Goal: Task Accomplishment & Management: Manage account settings

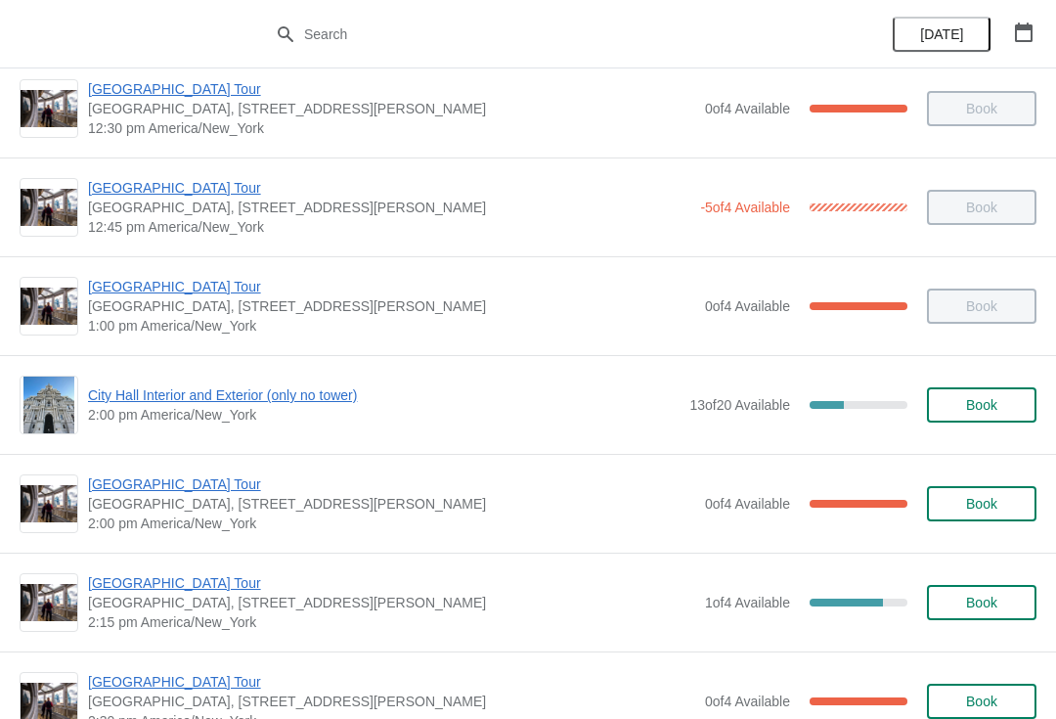
scroll to position [1205, 0]
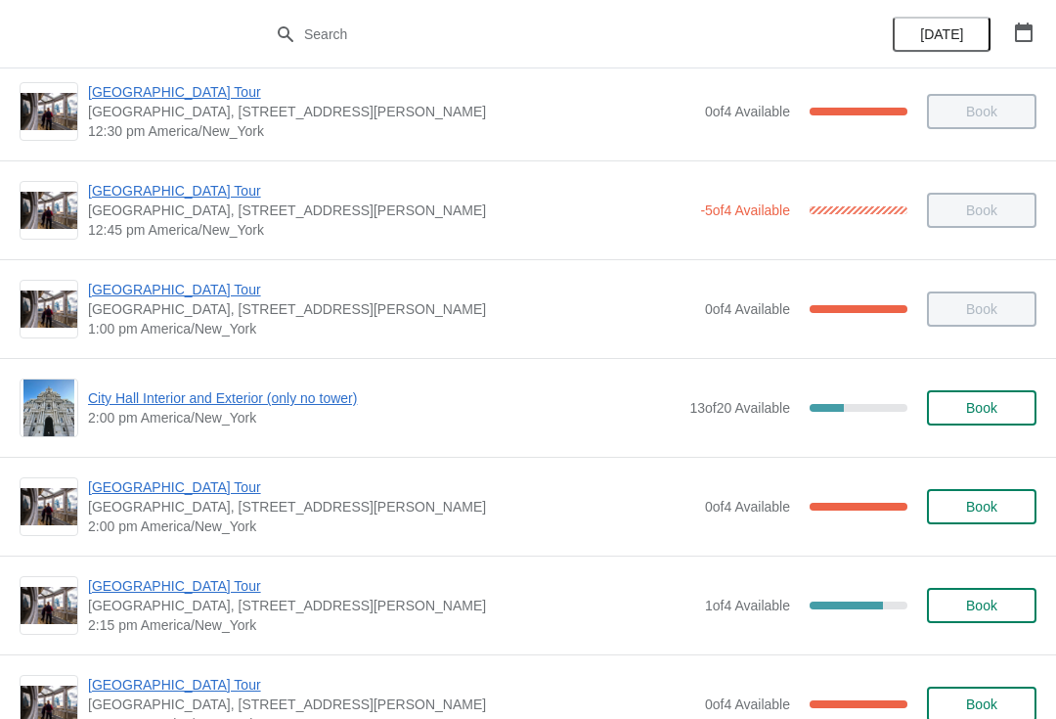
click at [133, 486] on span "[GEOGRAPHIC_DATA] Tour" at bounding box center [391, 487] width 607 height 20
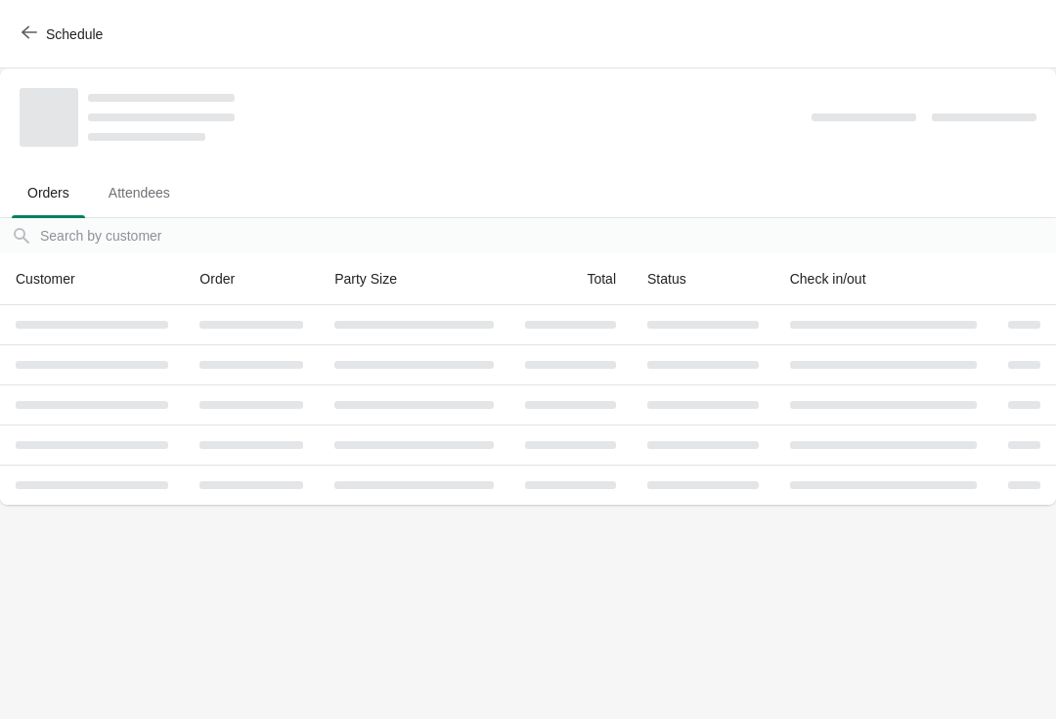
scroll to position [0, 0]
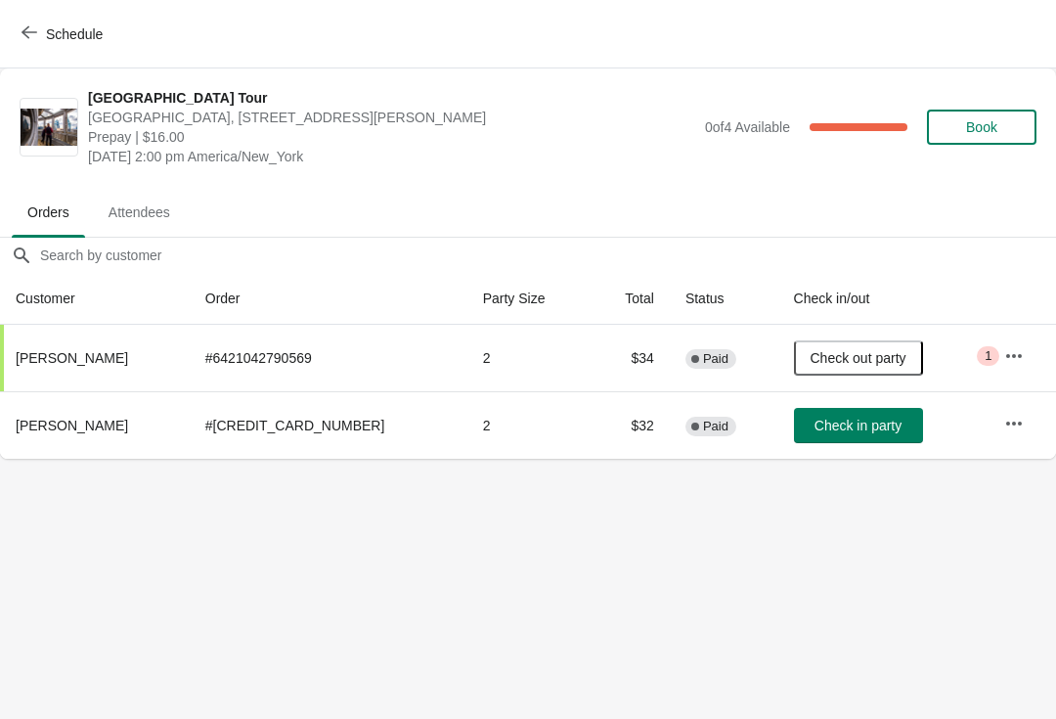
click at [29, 34] on icon "button" at bounding box center [30, 32] width 16 height 16
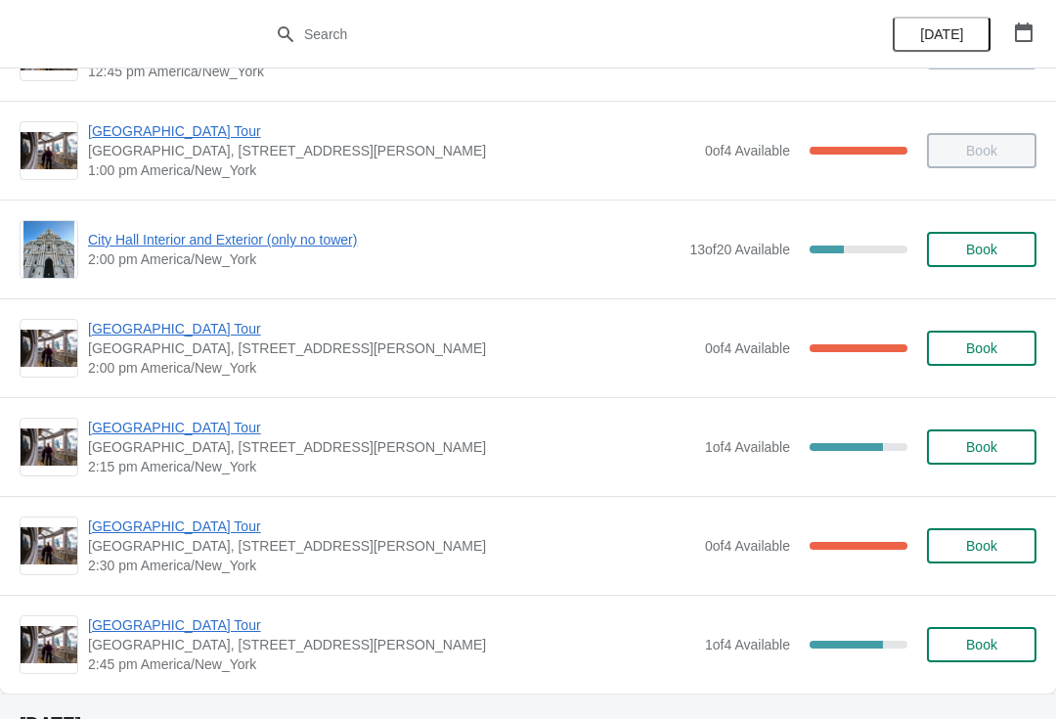
scroll to position [1361, 0]
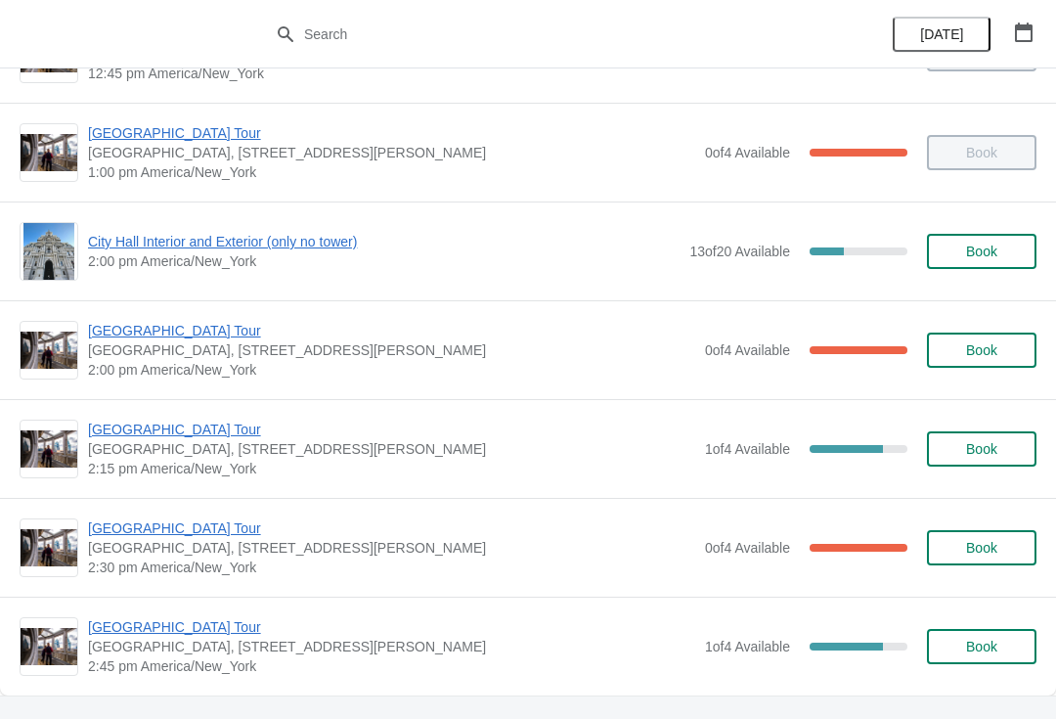
click at [313, 250] on span "City Hall Interior and Exterior (only no tower)" at bounding box center [384, 242] width 592 height 20
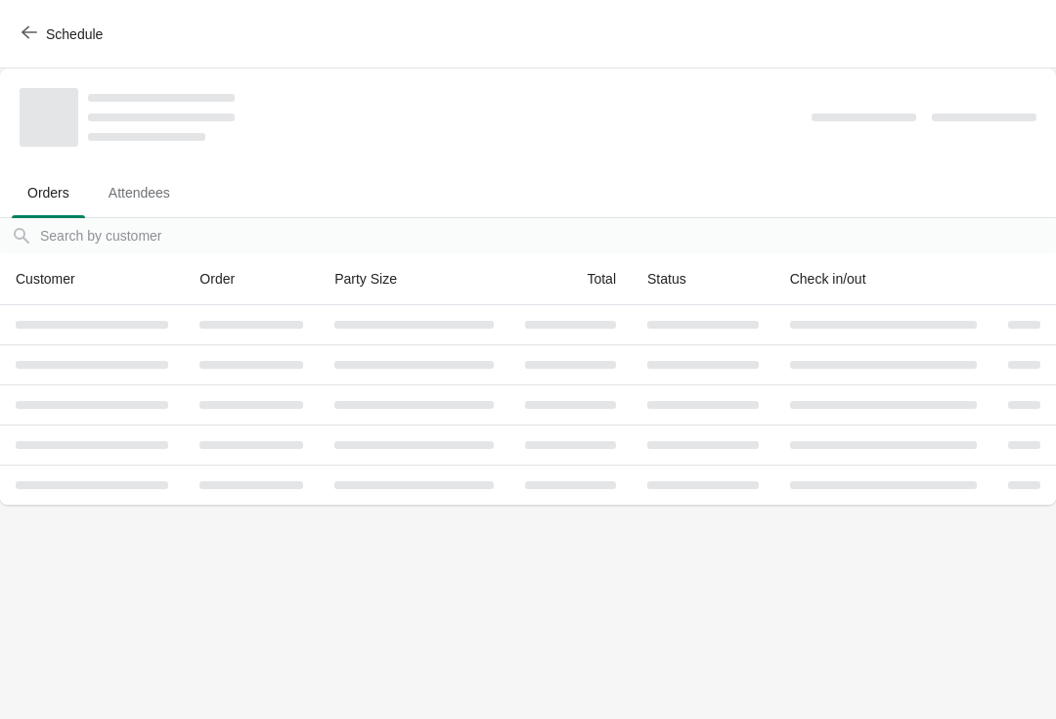
scroll to position [0, 0]
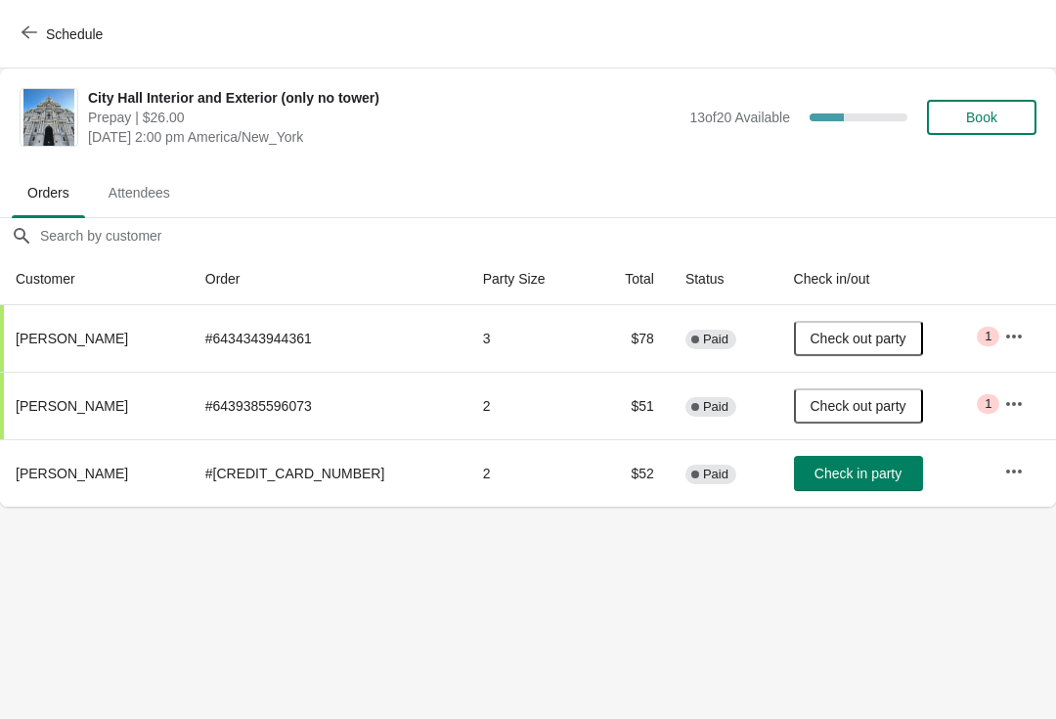
click at [991, 124] on span "Book" at bounding box center [981, 118] width 31 height 16
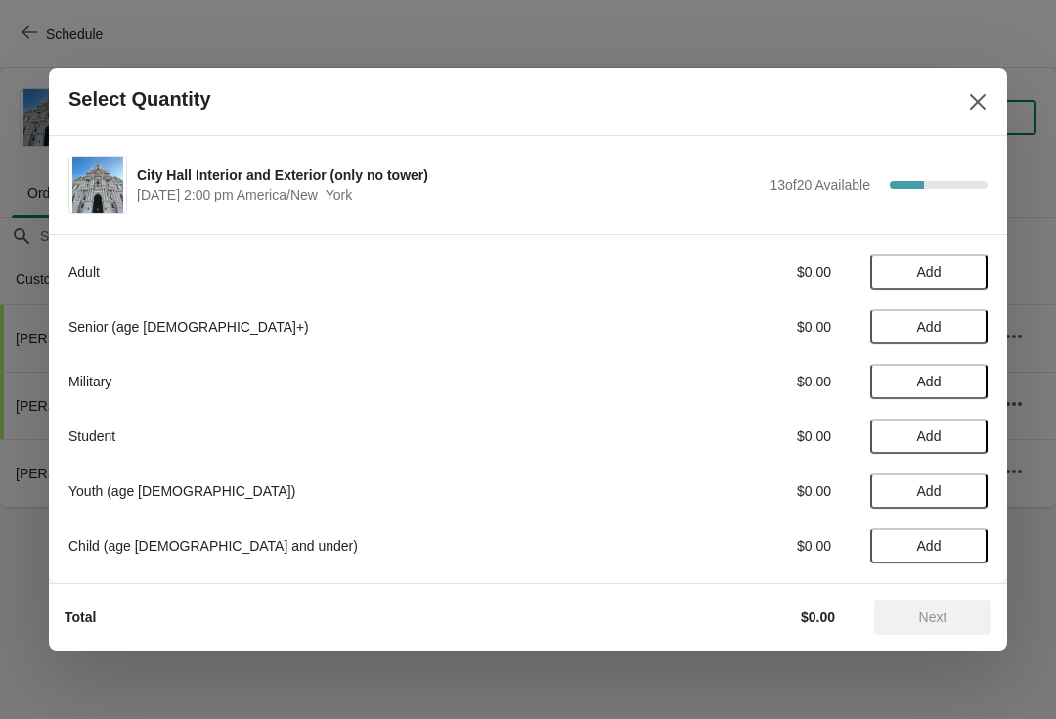
click at [921, 334] on span "Add" at bounding box center [929, 327] width 24 height 16
click at [965, 330] on icon at bounding box center [963, 327] width 21 height 21
click at [950, 612] on span "Next" at bounding box center [933, 617] width 86 height 16
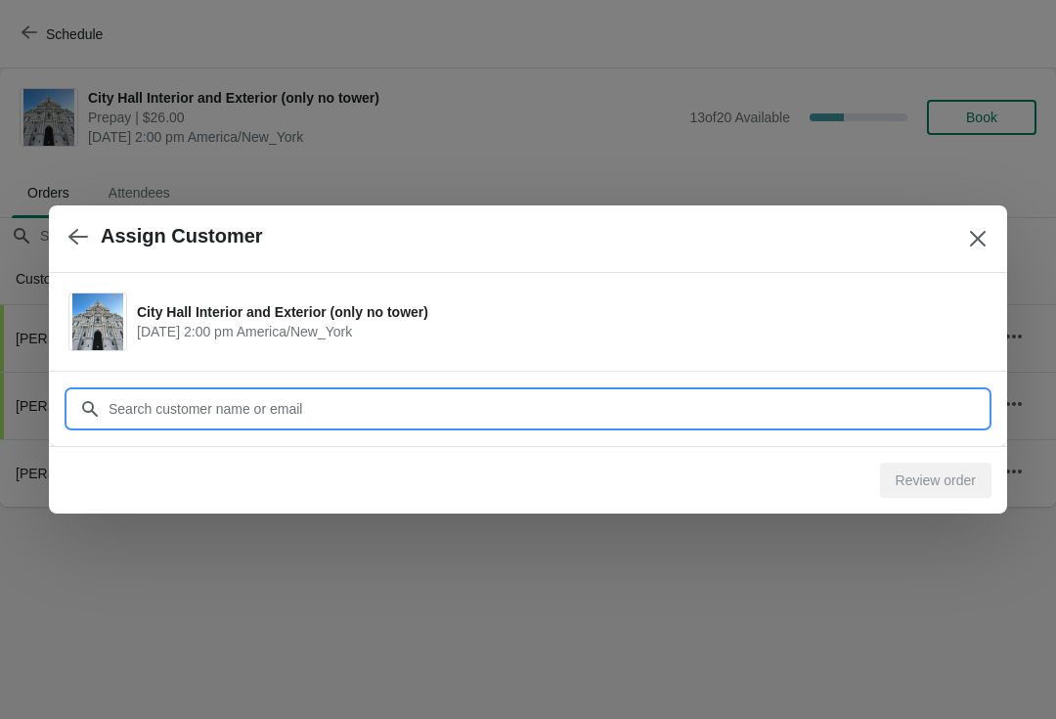
click at [585, 399] on input "Customer" at bounding box center [548, 408] width 880 height 35
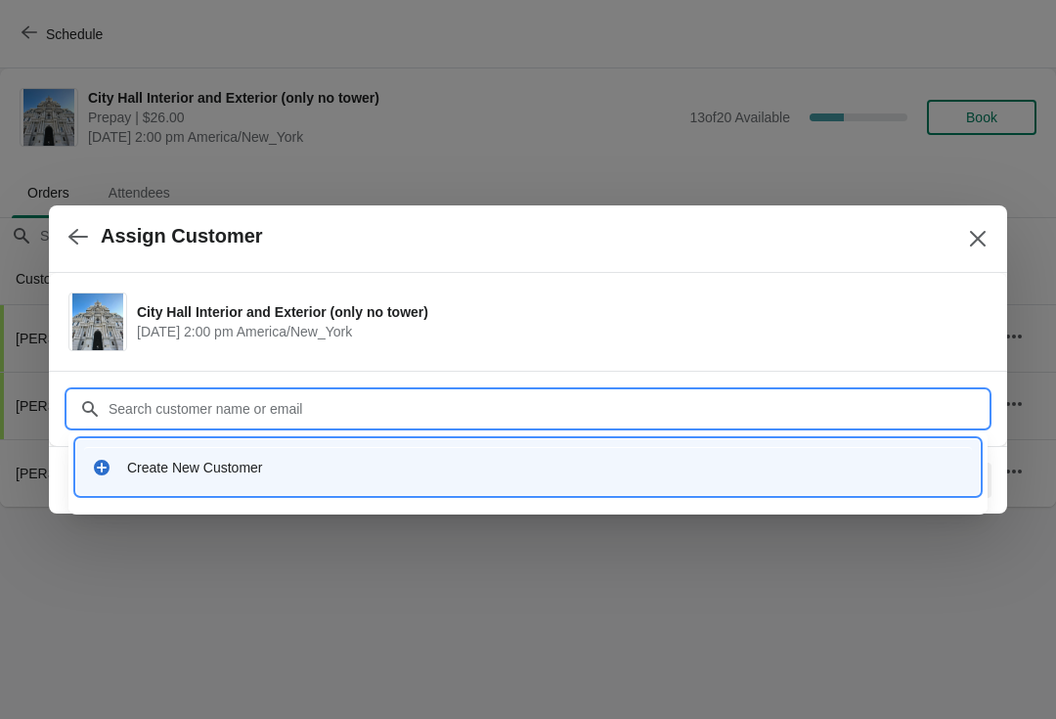
click at [439, 486] on div "Create New Customer" at bounding box center [528, 467] width 888 height 40
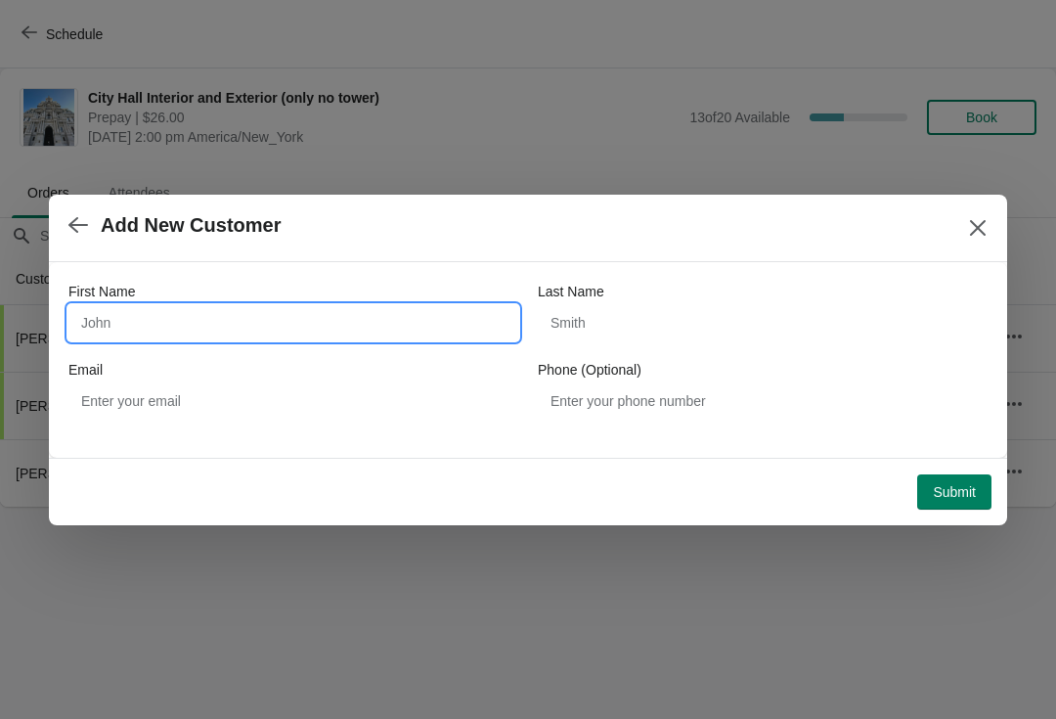
click at [144, 305] on input "First Name" at bounding box center [293, 322] width 450 height 35
type input "Joe"
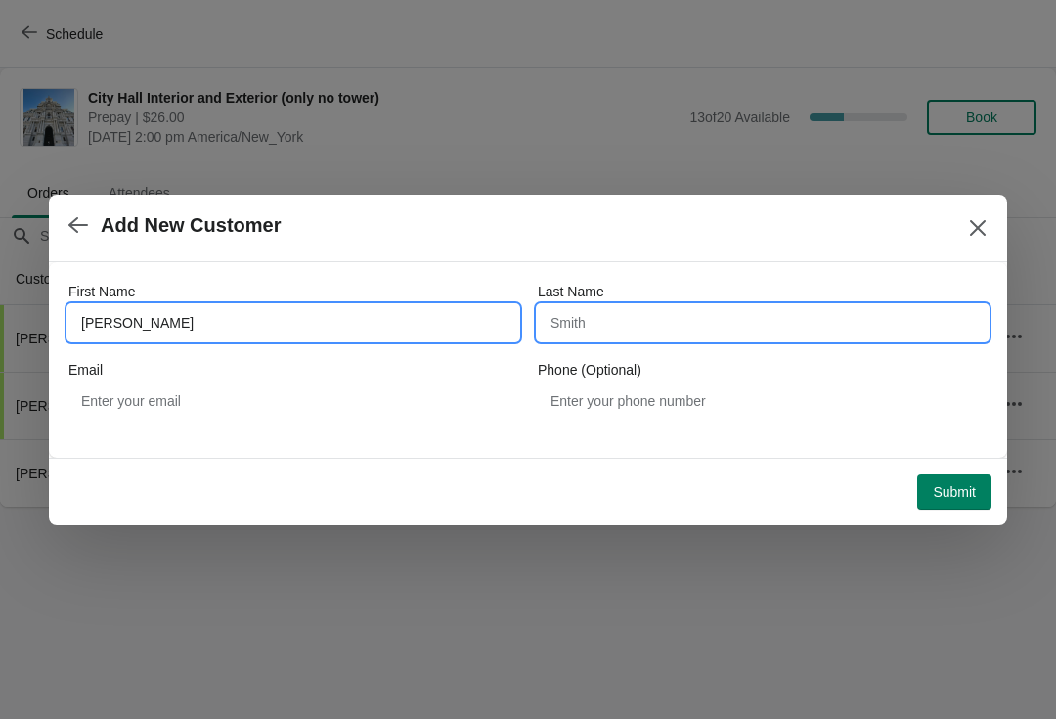
click at [739, 320] on input "Last Name" at bounding box center [763, 322] width 450 height 35
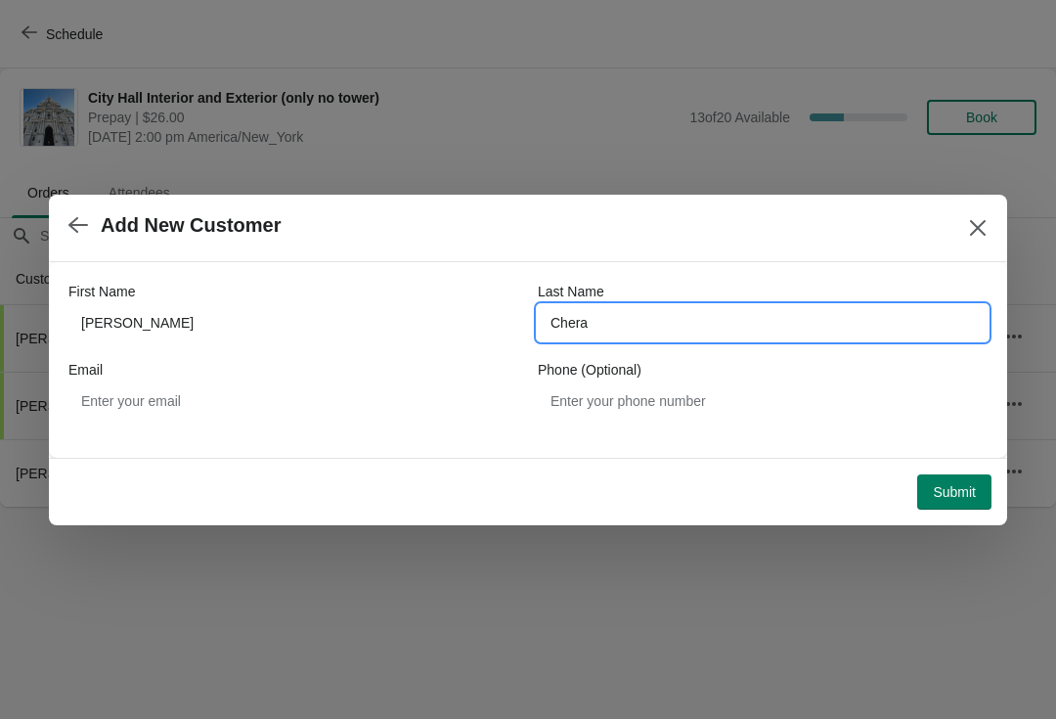
type input "Chera"
click at [965, 484] on span "Submit" at bounding box center [954, 492] width 43 height 16
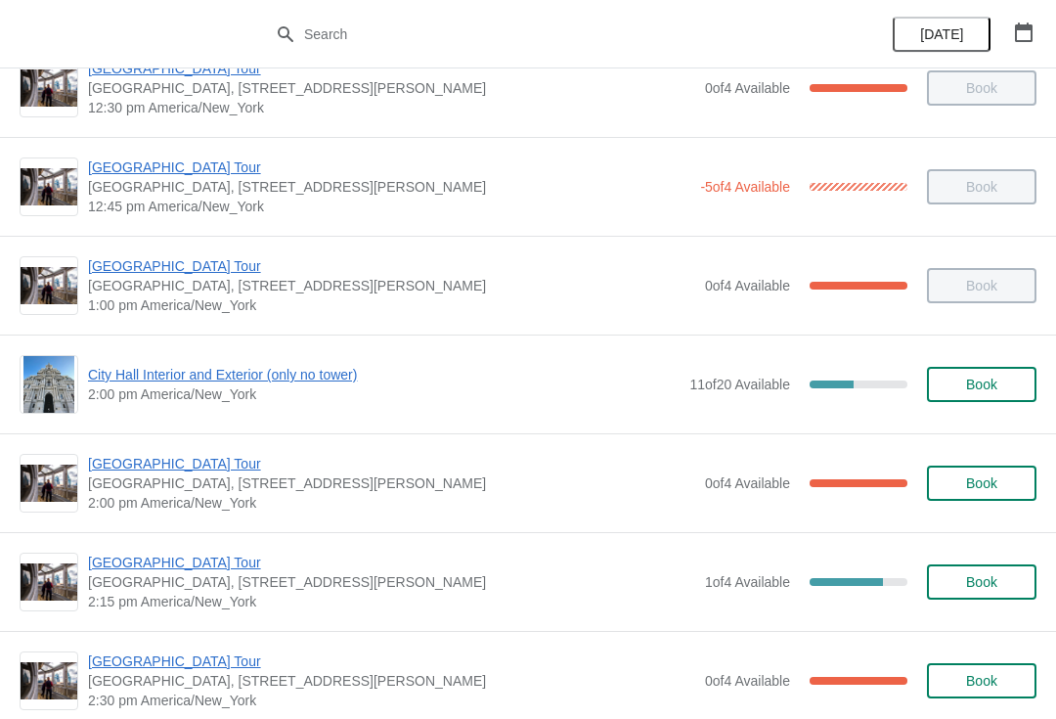
scroll to position [1259, 0]
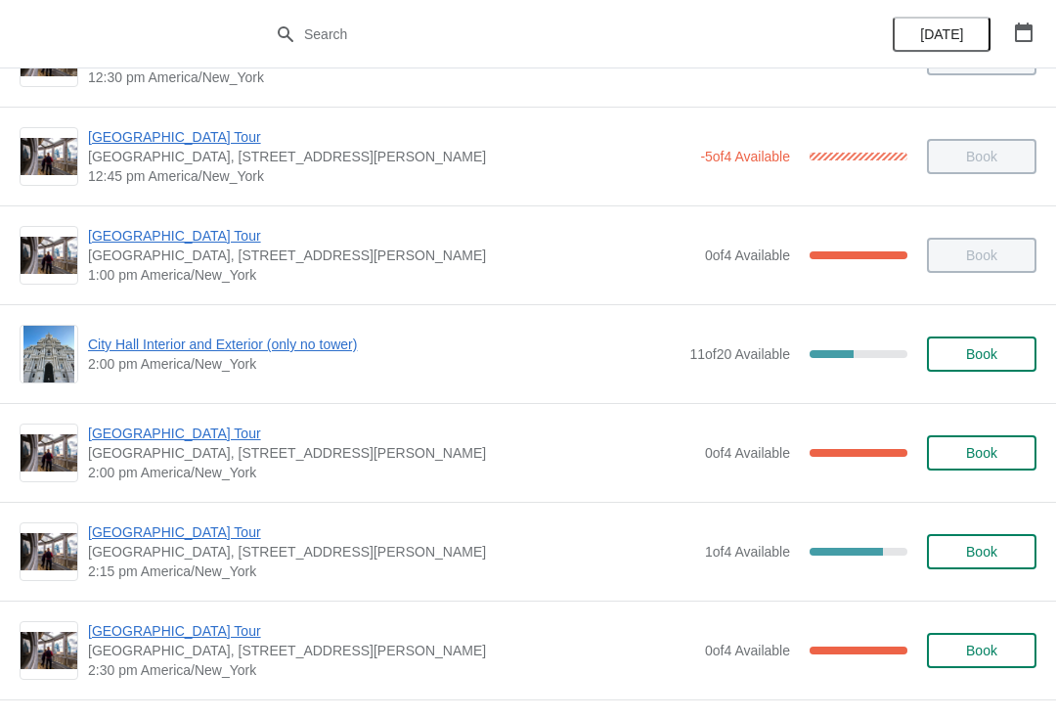
click at [199, 440] on span "[GEOGRAPHIC_DATA] Tour" at bounding box center [391, 433] width 607 height 20
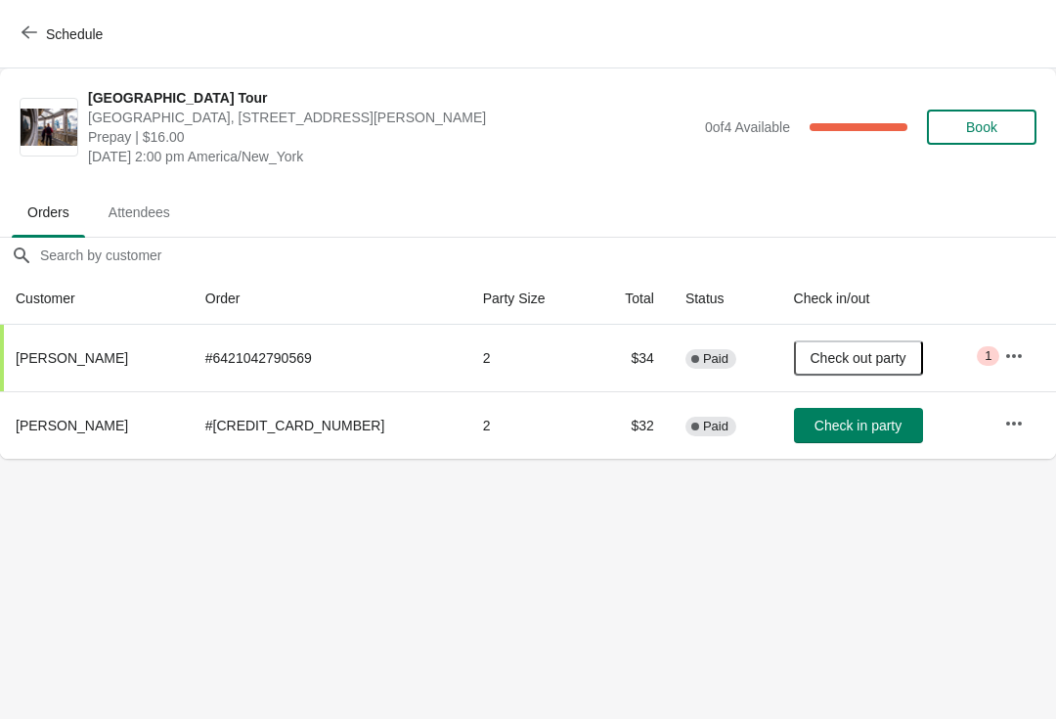
click at [31, 40] on span "button" at bounding box center [30, 33] width 16 height 19
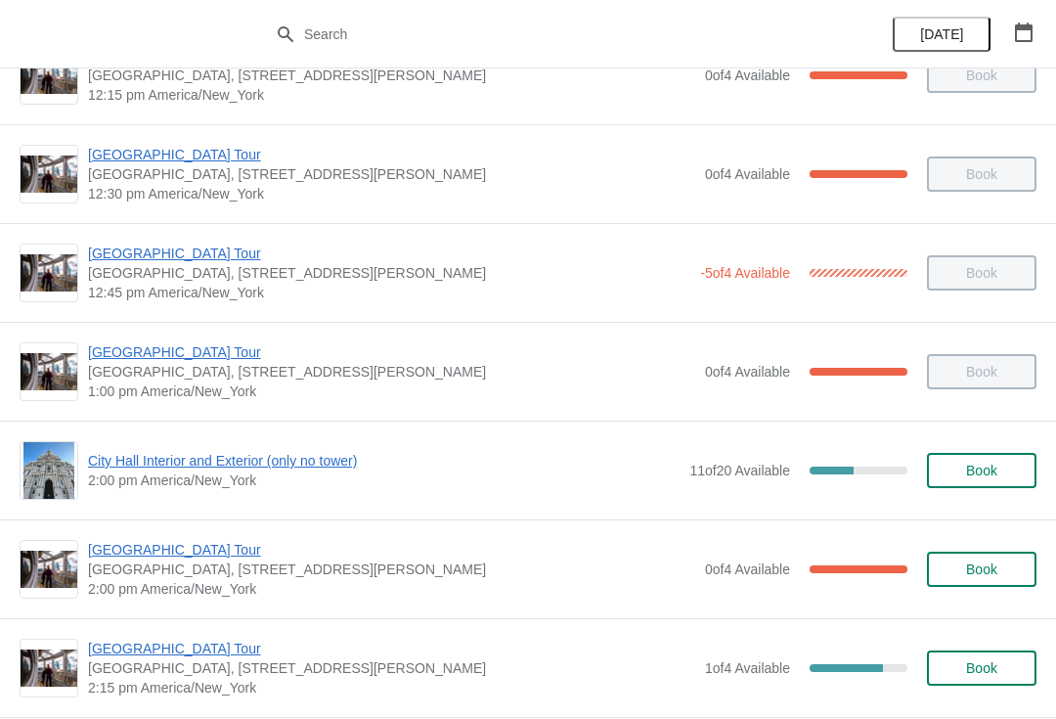
scroll to position [1328, 0]
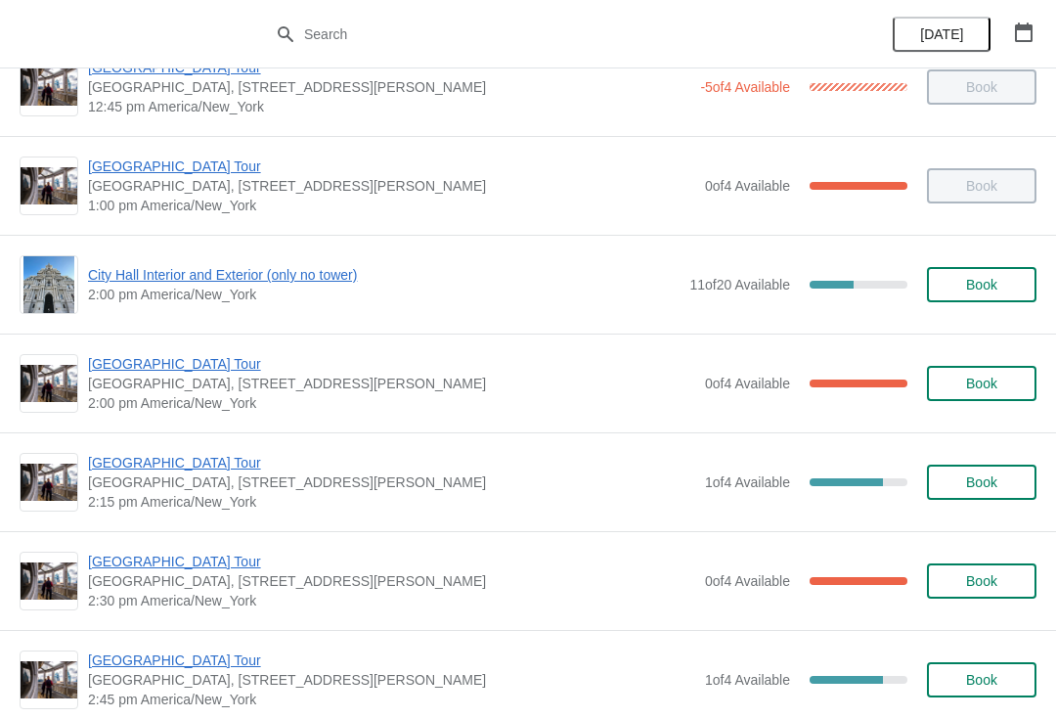
click at [115, 272] on span "City Hall Interior and Exterior (only no tower)" at bounding box center [384, 275] width 592 height 20
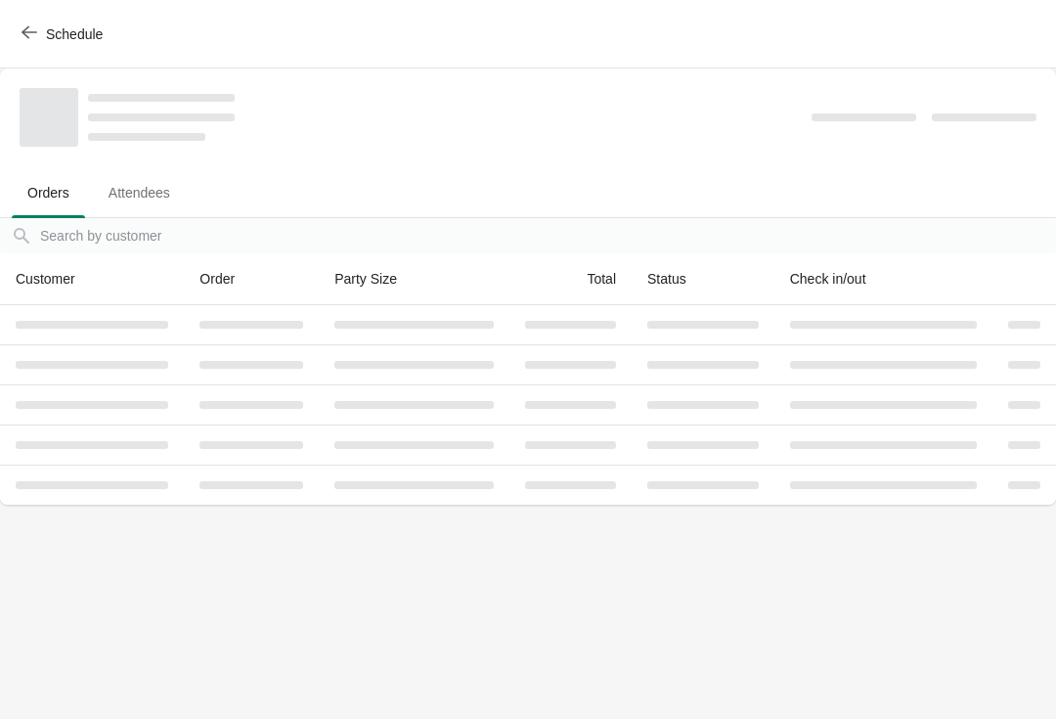
scroll to position [0, 0]
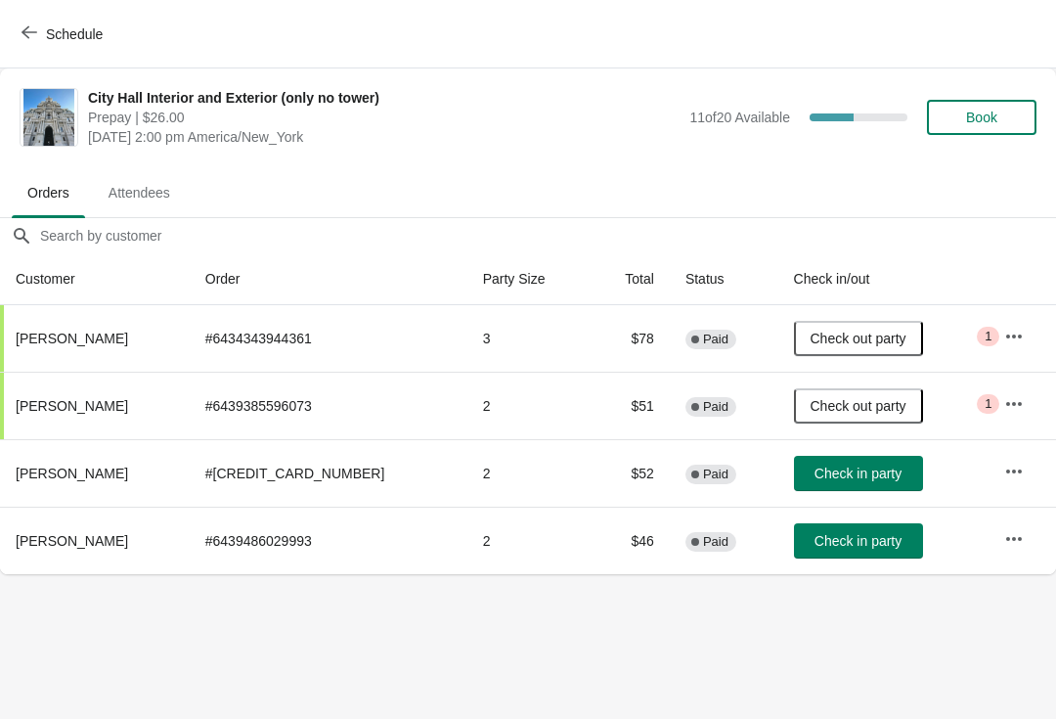
click at [896, 552] on button "Check in party" at bounding box center [858, 540] width 129 height 35
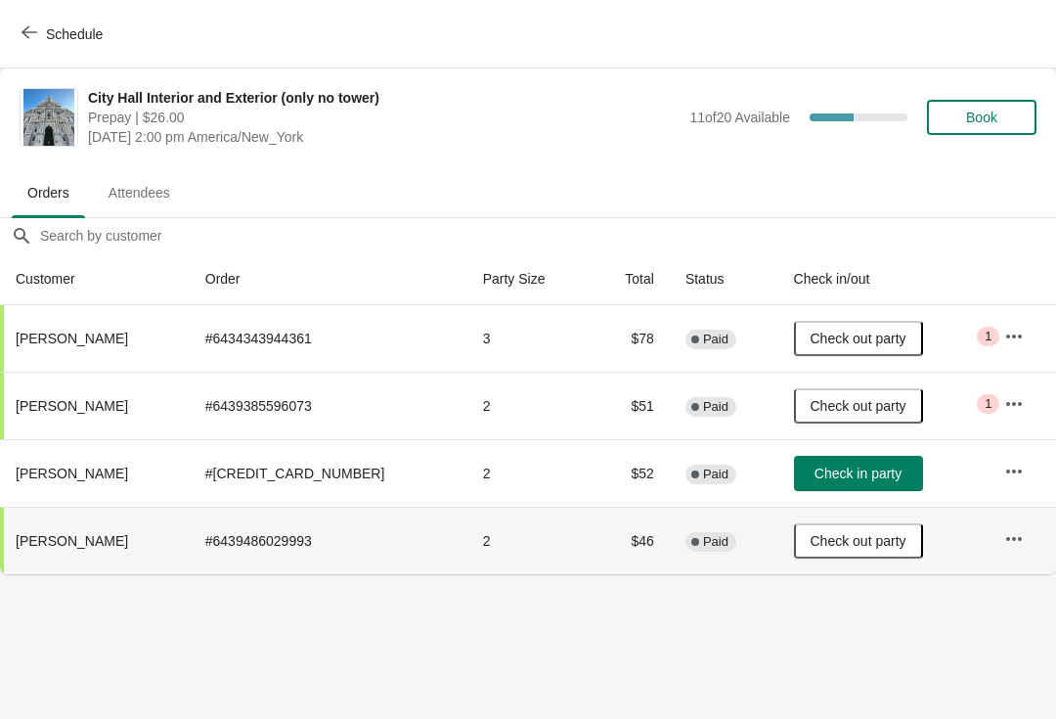
click at [11, 39] on button "Schedule" at bounding box center [64, 34] width 109 height 35
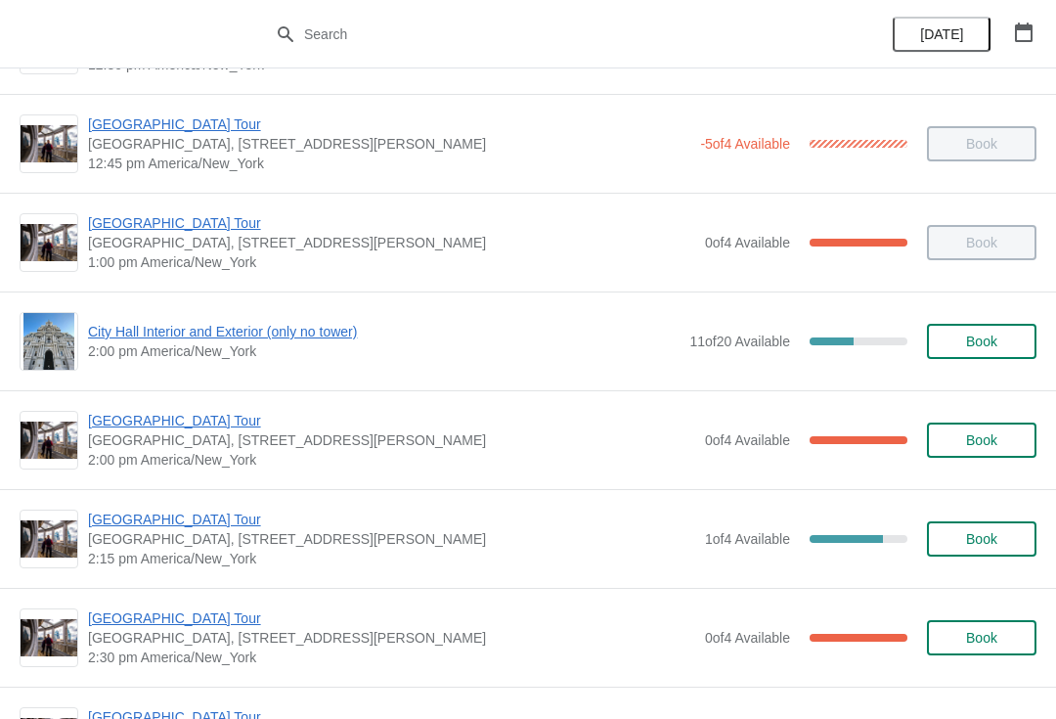
scroll to position [1287, 0]
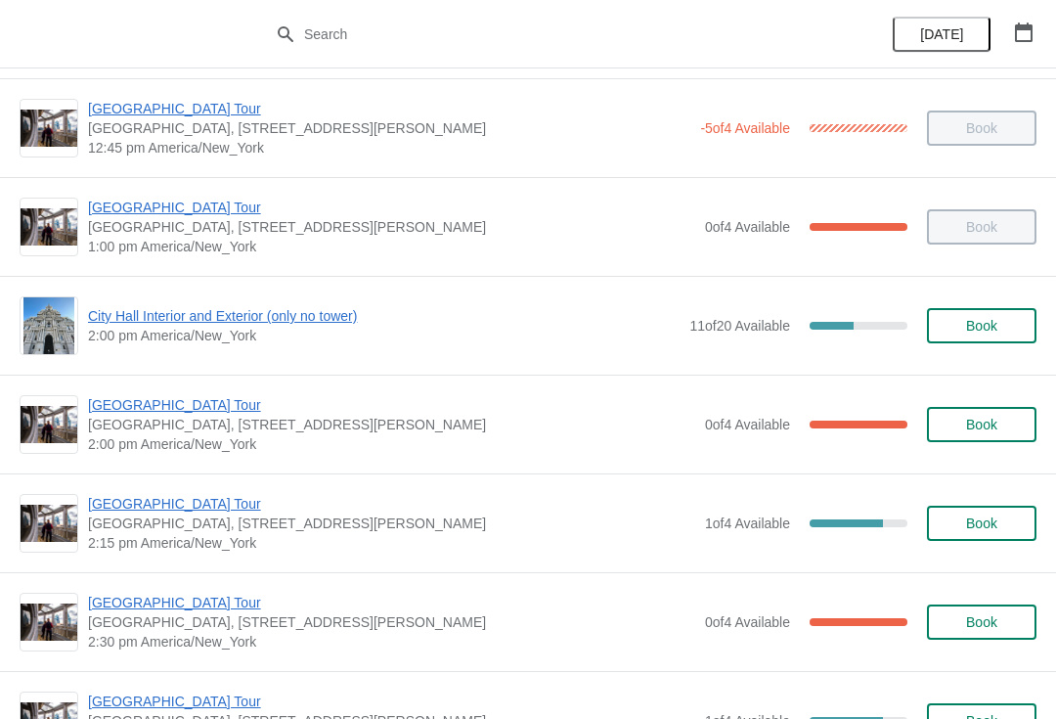
click at [129, 410] on span "[GEOGRAPHIC_DATA] Tour" at bounding box center [391, 405] width 607 height 20
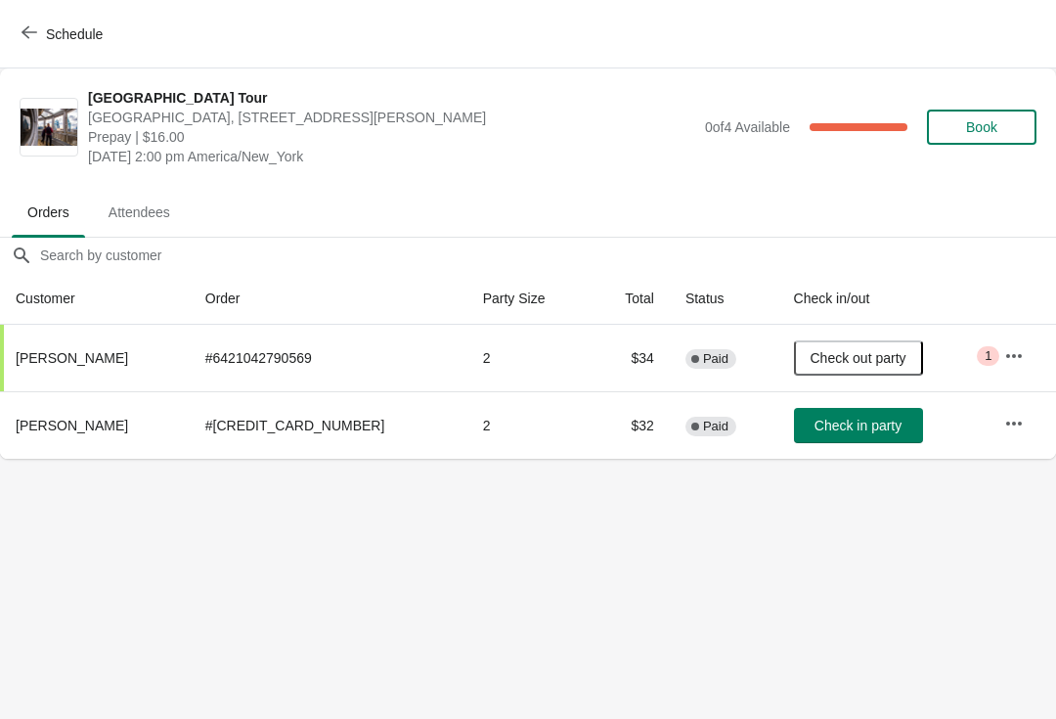
scroll to position [0, 0]
click at [825, 423] on span "Check in party" at bounding box center [858, 426] width 87 height 16
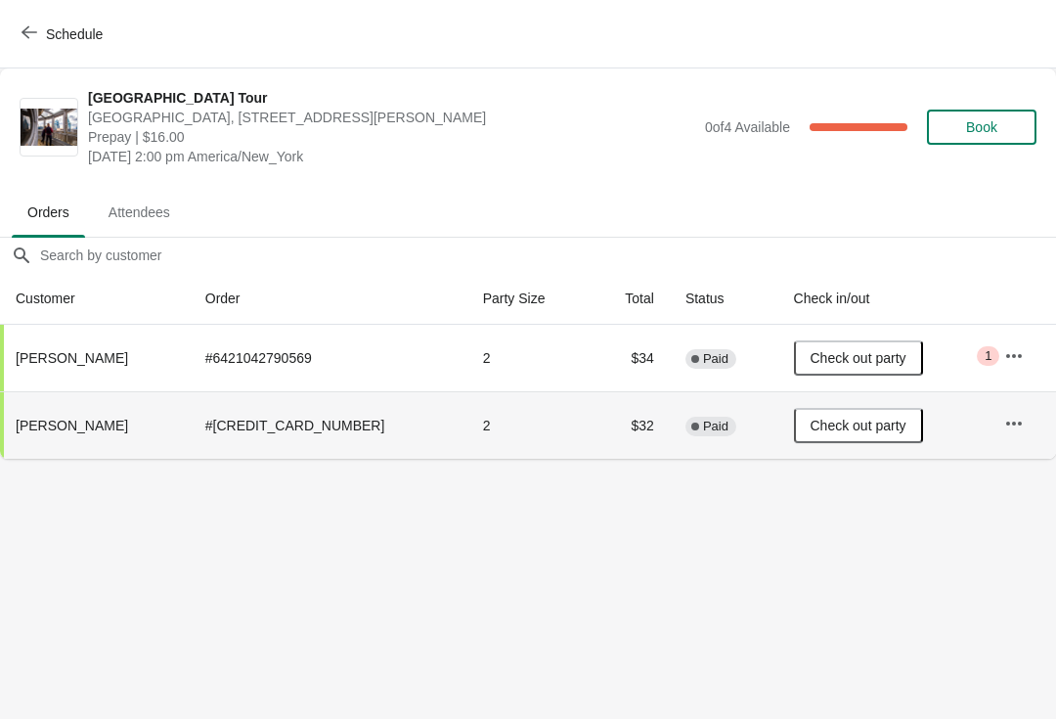
click at [17, 34] on button "Schedule" at bounding box center [64, 34] width 109 height 35
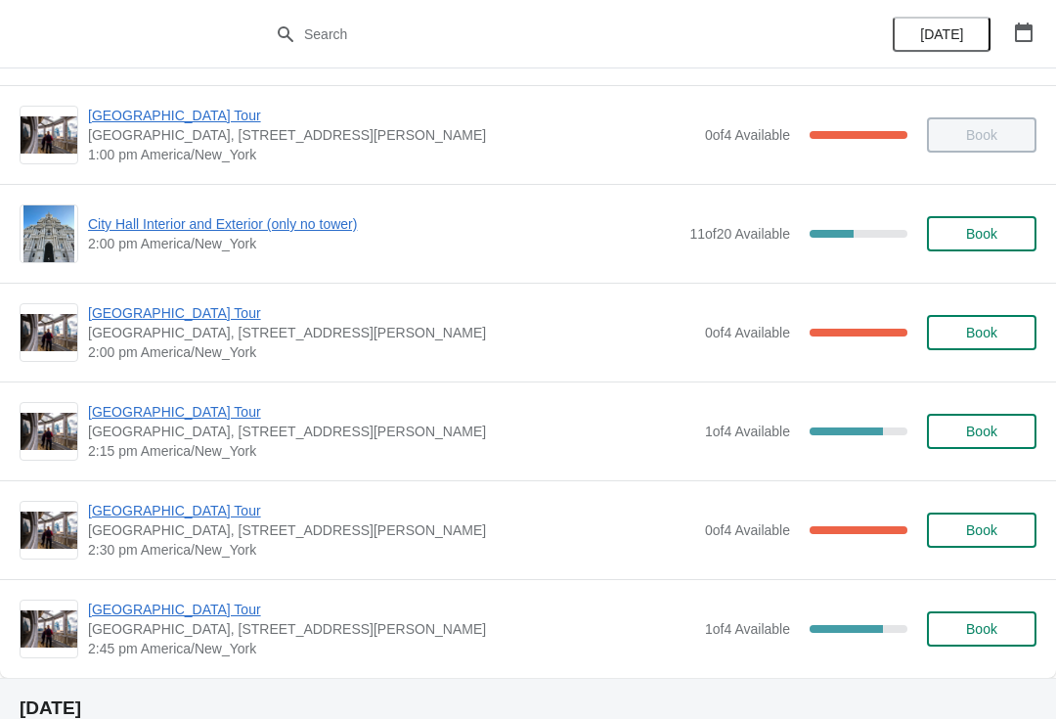
scroll to position [1380, 0]
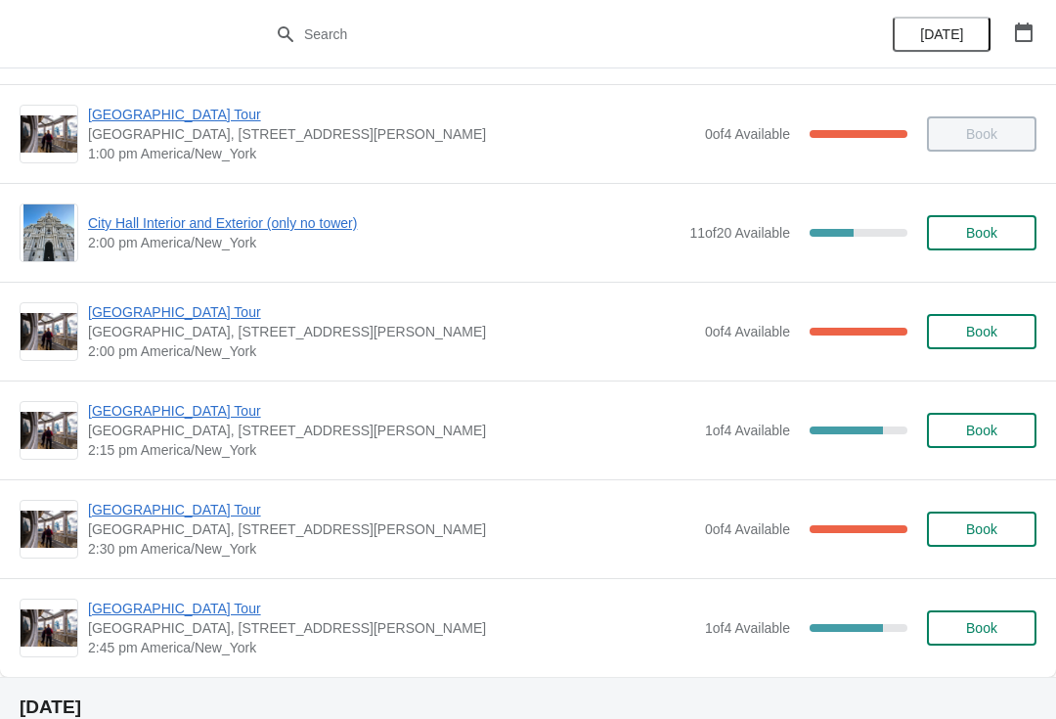
click at [148, 230] on span "City Hall Interior and Exterior (only no tower)" at bounding box center [384, 223] width 592 height 20
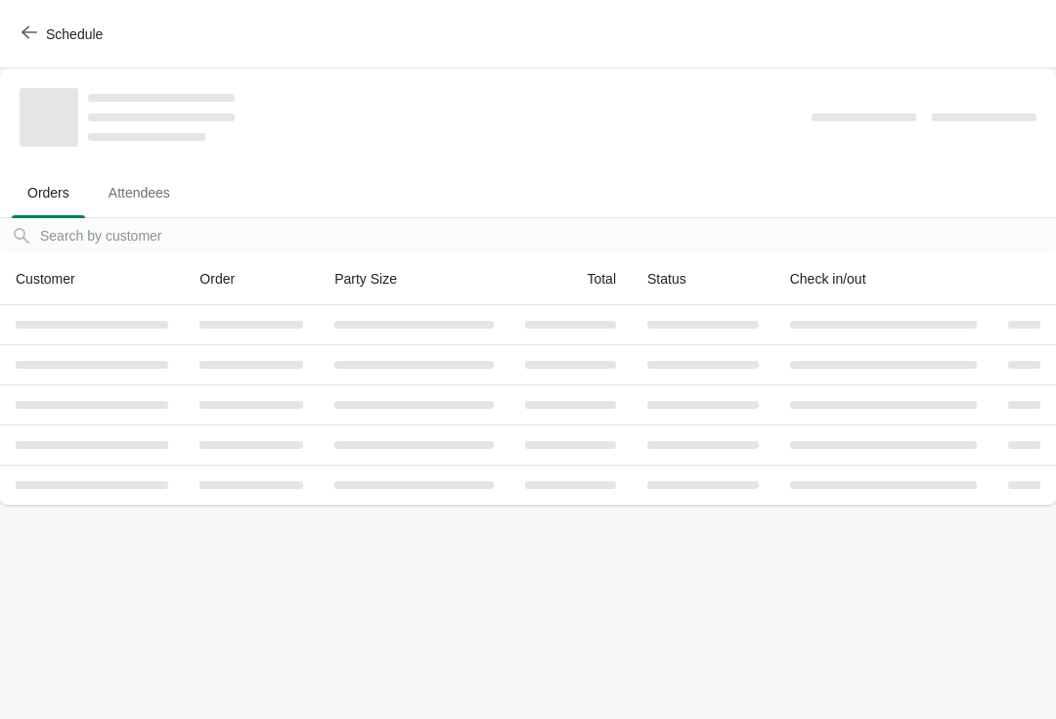
scroll to position [0, 0]
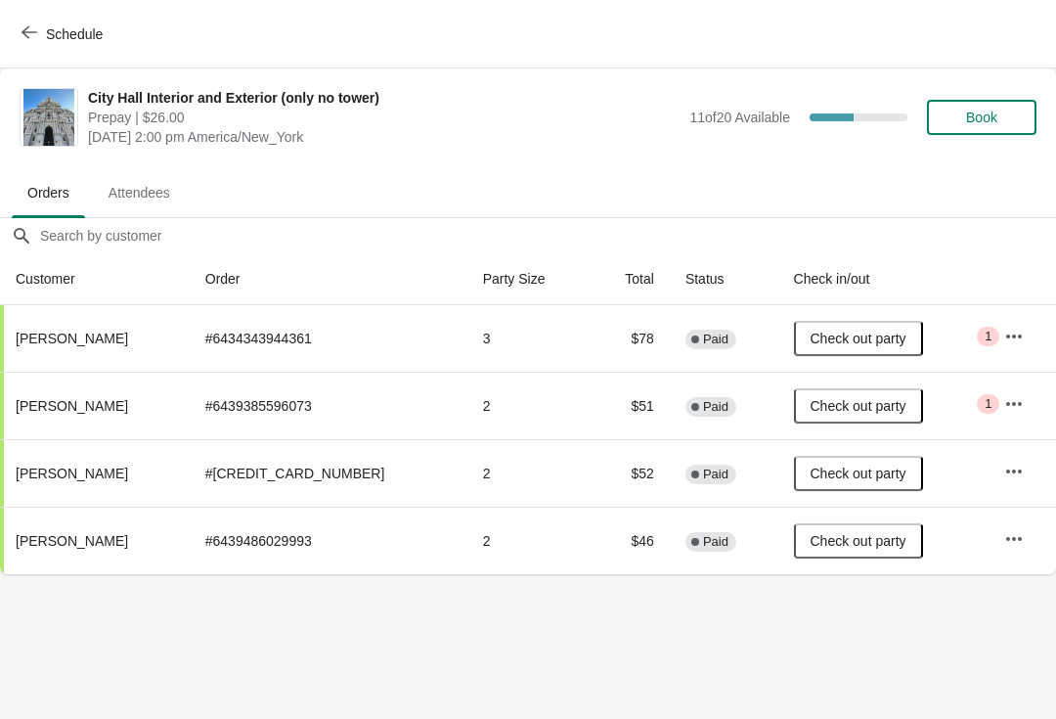
click at [44, 41] on span "Schedule" at bounding box center [63, 33] width 77 height 19
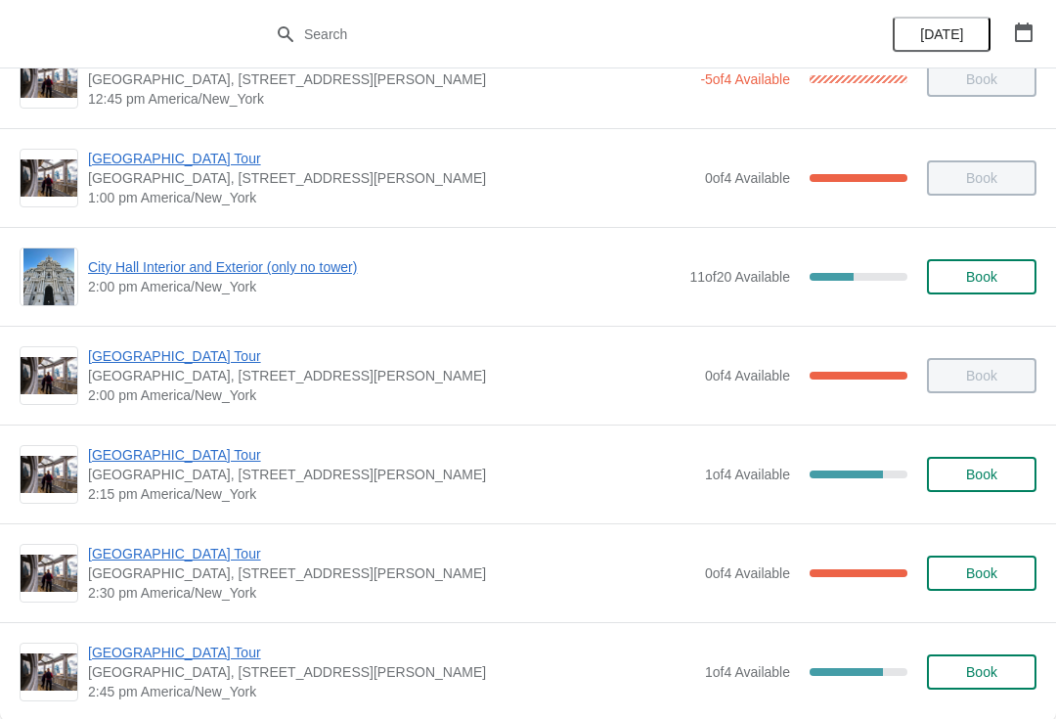
scroll to position [1358, 0]
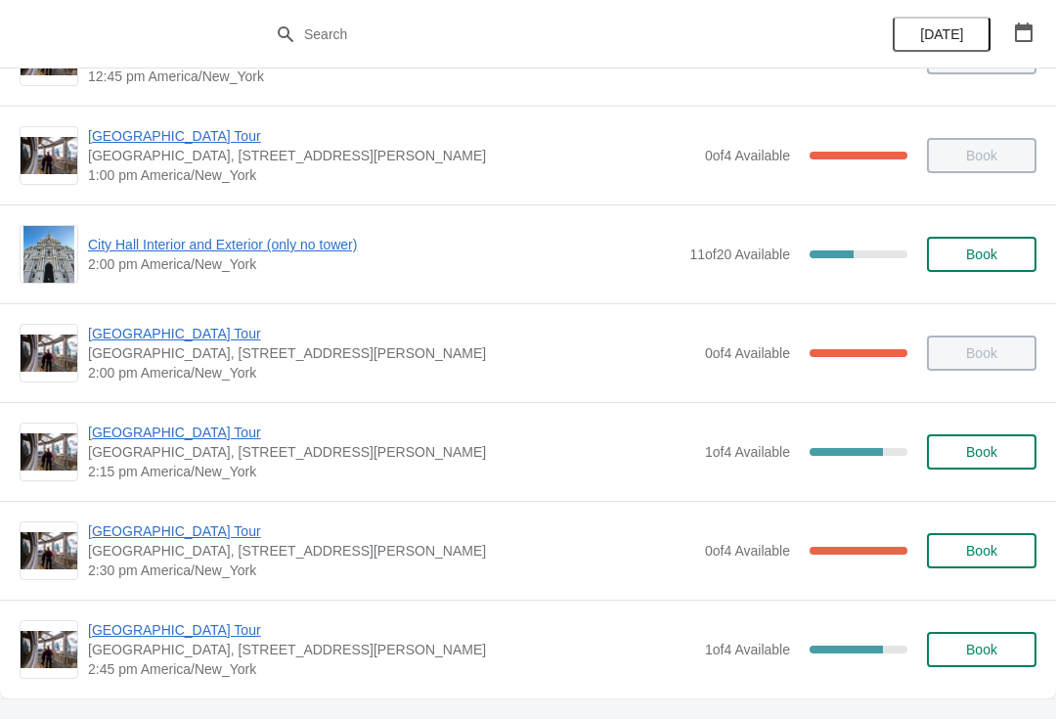
click at [126, 457] on span "[GEOGRAPHIC_DATA], [STREET_ADDRESS][PERSON_NAME]" at bounding box center [391, 452] width 607 height 20
click at [103, 437] on span "[GEOGRAPHIC_DATA] Tour" at bounding box center [391, 432] width 607 height 20
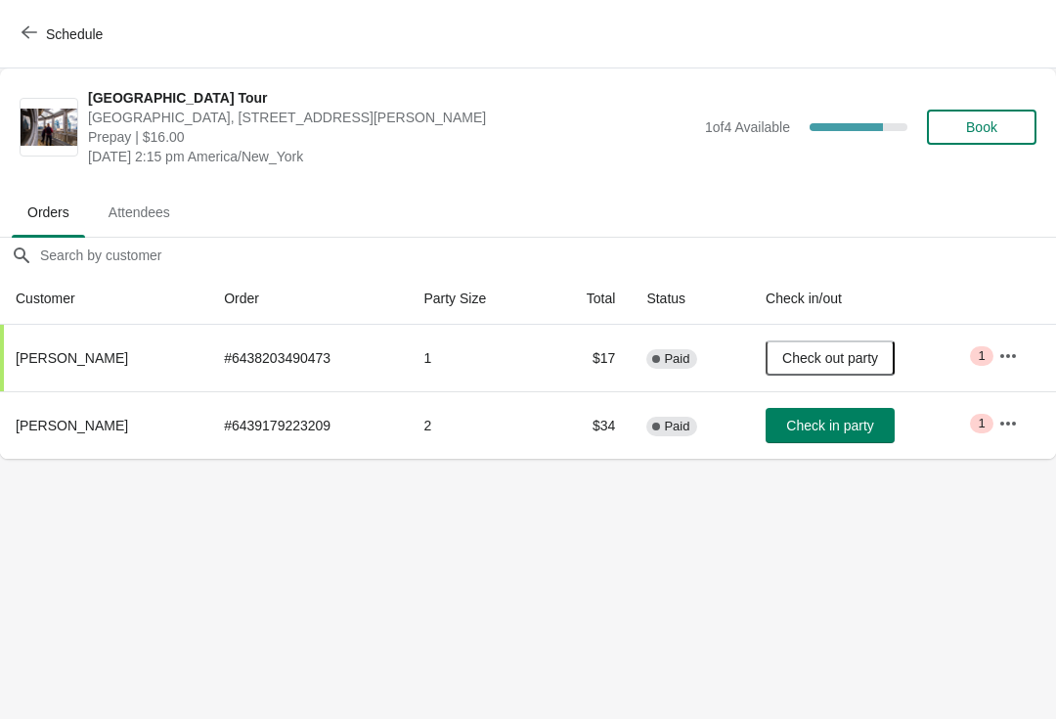
click at [873, 422] on span "Check in party" at bounding box center [829, 426] width 87 height 16
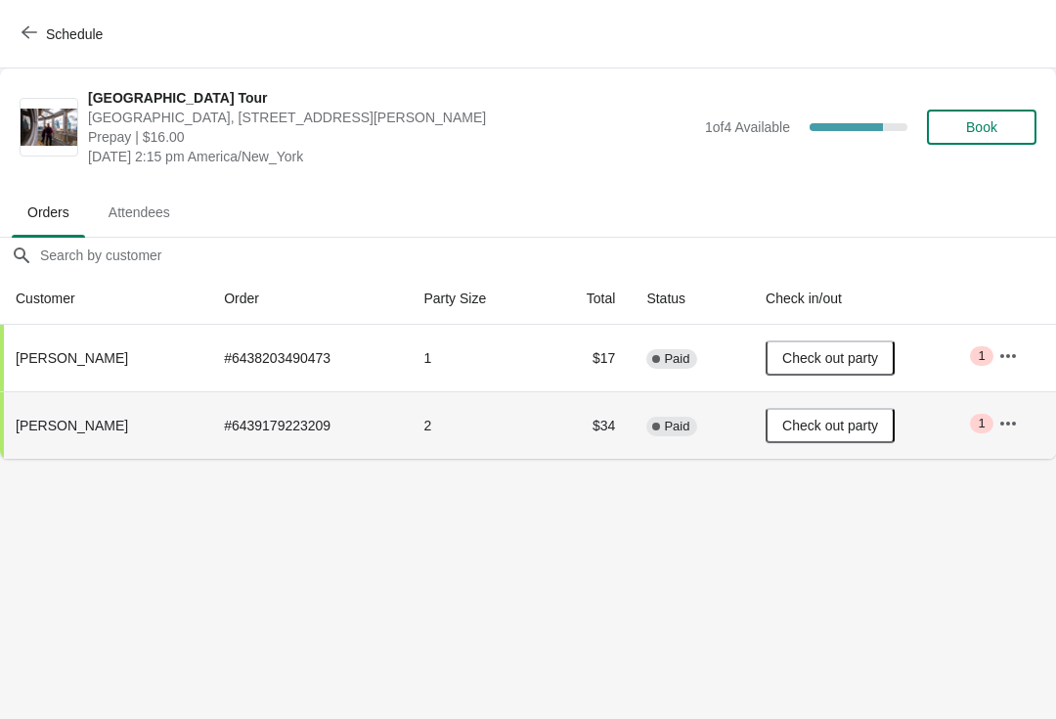
click at [26, 35] on icon "button" at bounding box center [30, 32] width 16 height 13
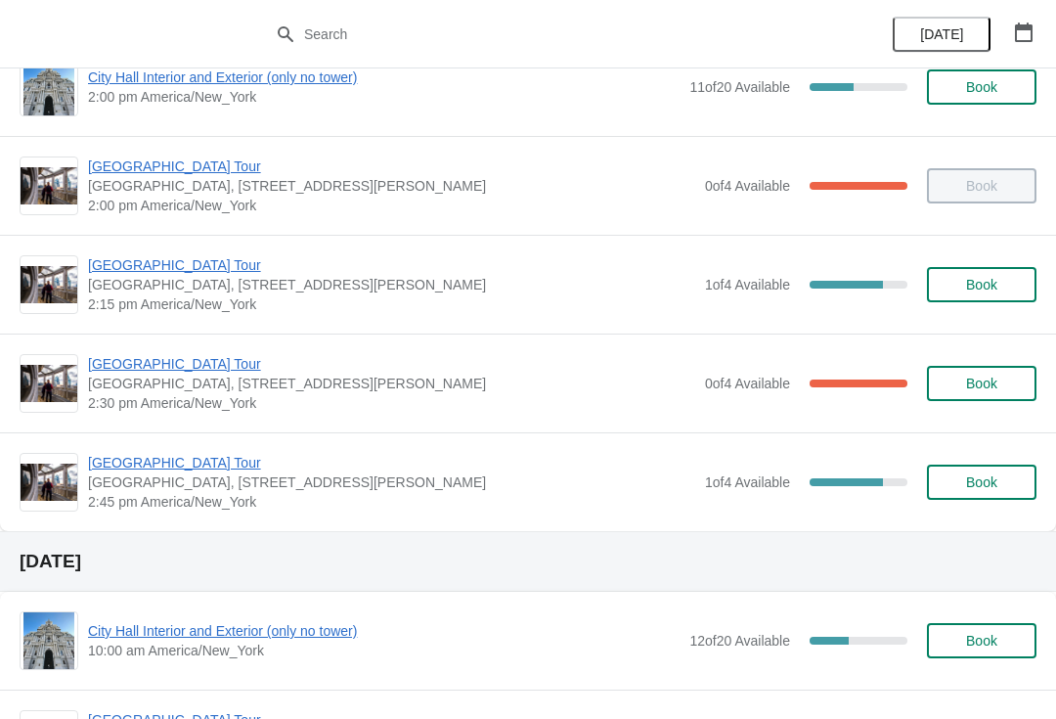
scroll to position [1524, 0]
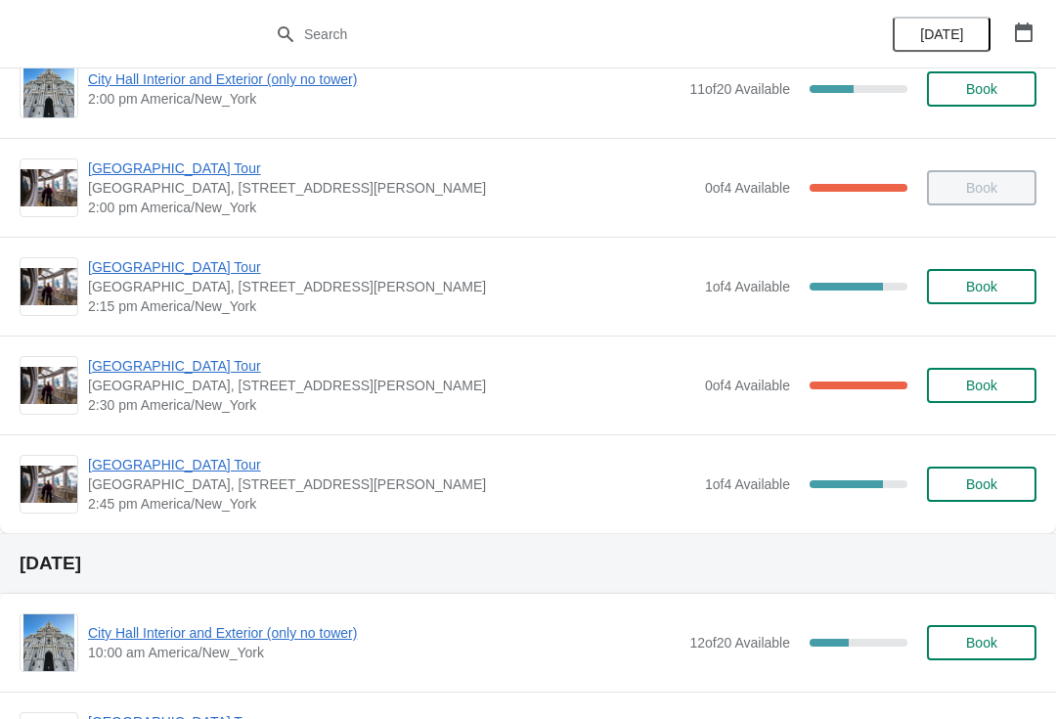
click at [195, 393] on span "[GEOGRAPHIC_DATA], [STREET_ADDRESS][PERSON_NAME]" at bounding box center [391, 386] width 607 height 20
click at [198, 373] on span "[GEOGRAPHIC_DATA] Tour" at bounding box center [391, 366] width 607 height 20
